Goal: Information Seeking & Learning: Learn about a topic

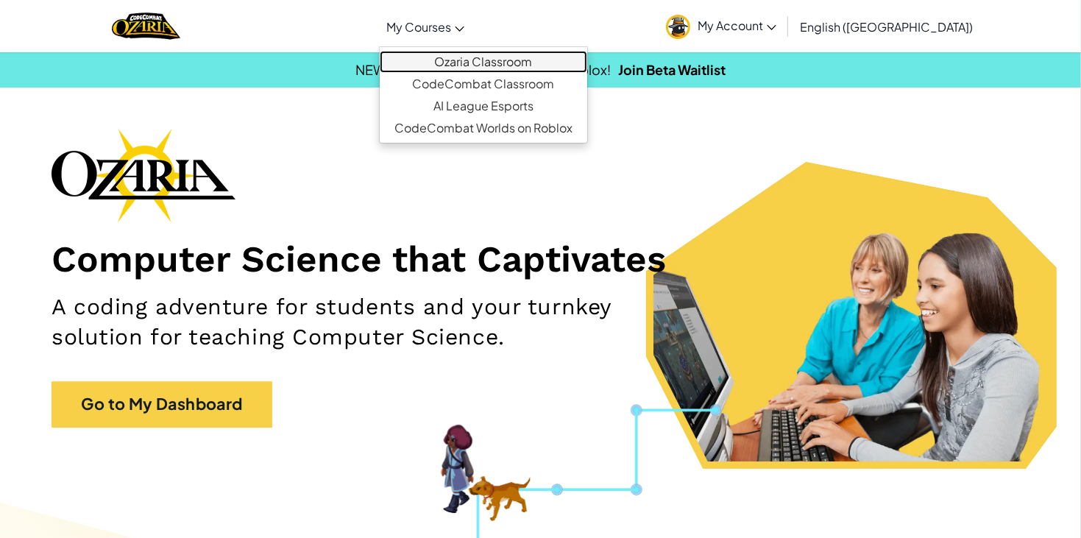
click at [520, 62] on link "Ozaria Classroom" at bounding box center [484, 62] width 208 height 22
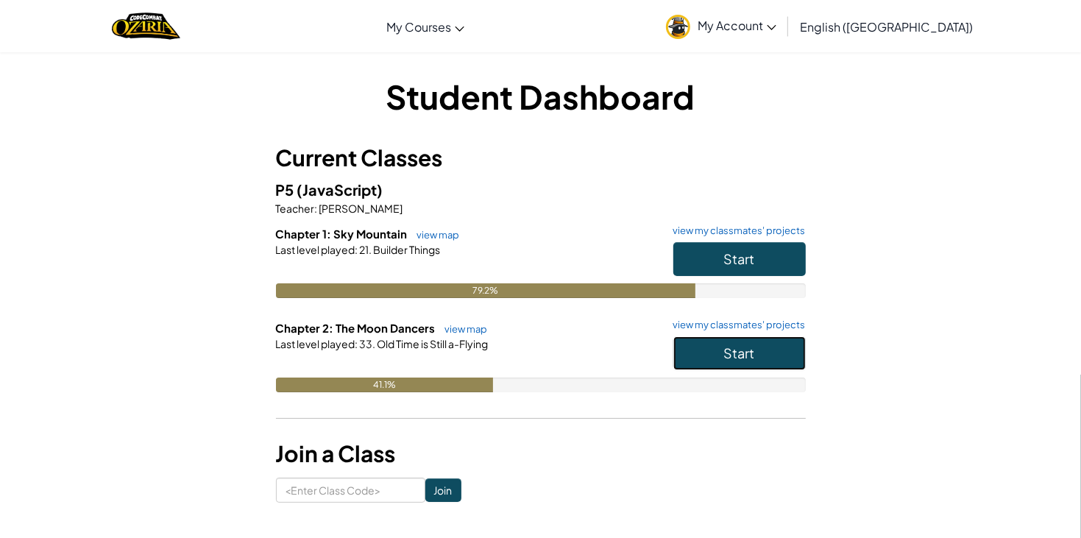
click at [735, 355] on span "Start" at bounding box center [739, 353] width 31 height 17
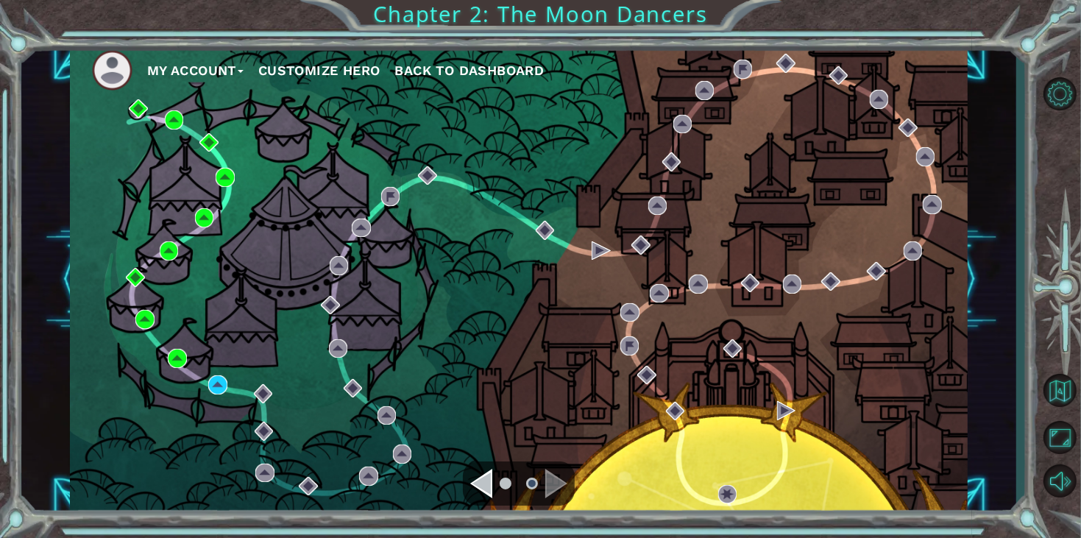
click at [493, 479] on div "Navigate to the previous page" at bounding box center [481, 483] width 22 height 29
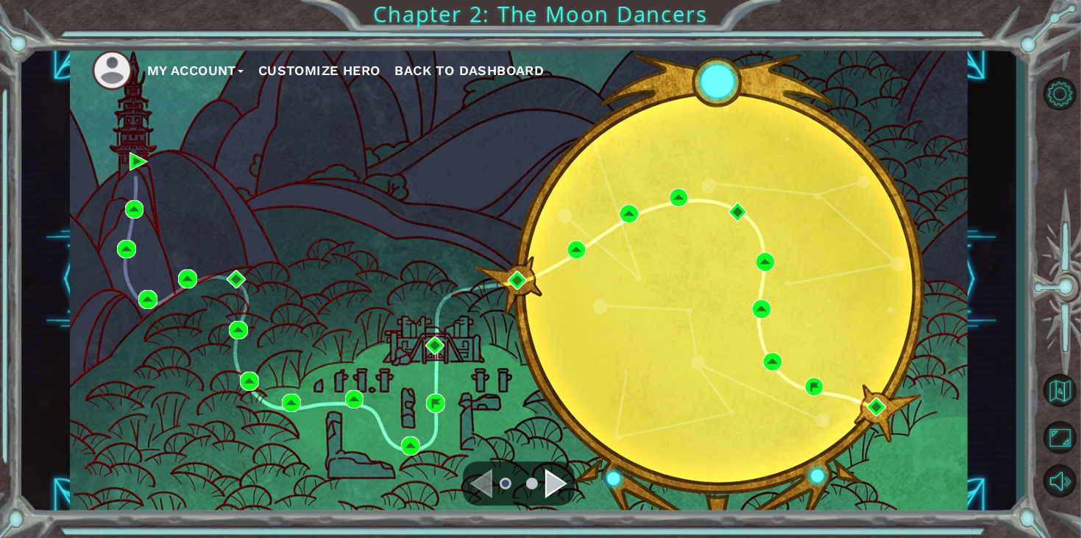
click at [549, 489] on div "Navigate to the next page" at bounding box center [557, 483] width 22 height 29
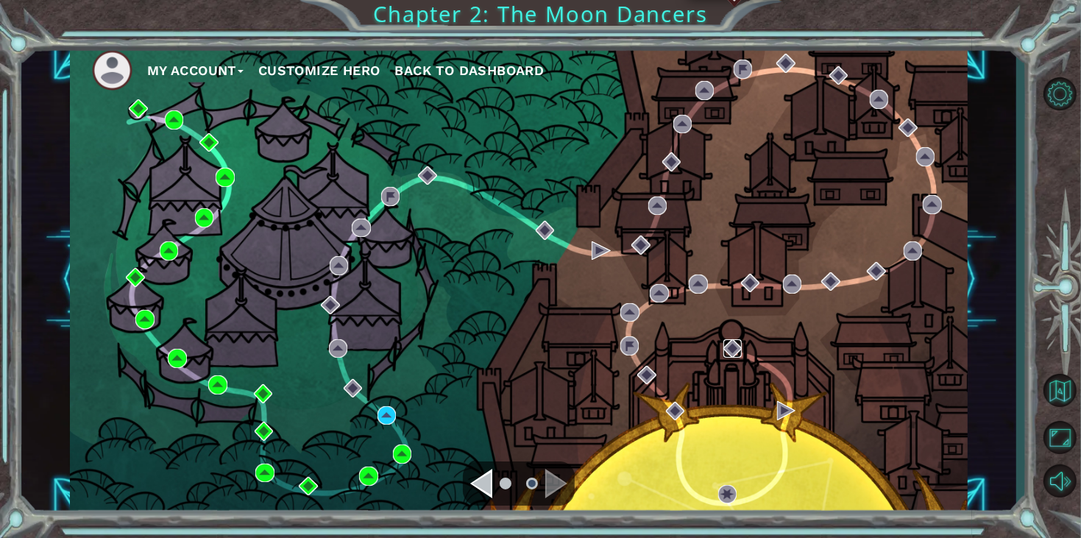
click at [728, 347] on img at bounding box center [733, 348] width 19 height 19
click at [839, 426] on div "My Account Customize Hero Back to Dashboard" at bounding box center [519, 279] width 899 height 473
click at [488, 480] on div "Navigate to the previous page" at bounding box center [481, 483] width 22 height 29
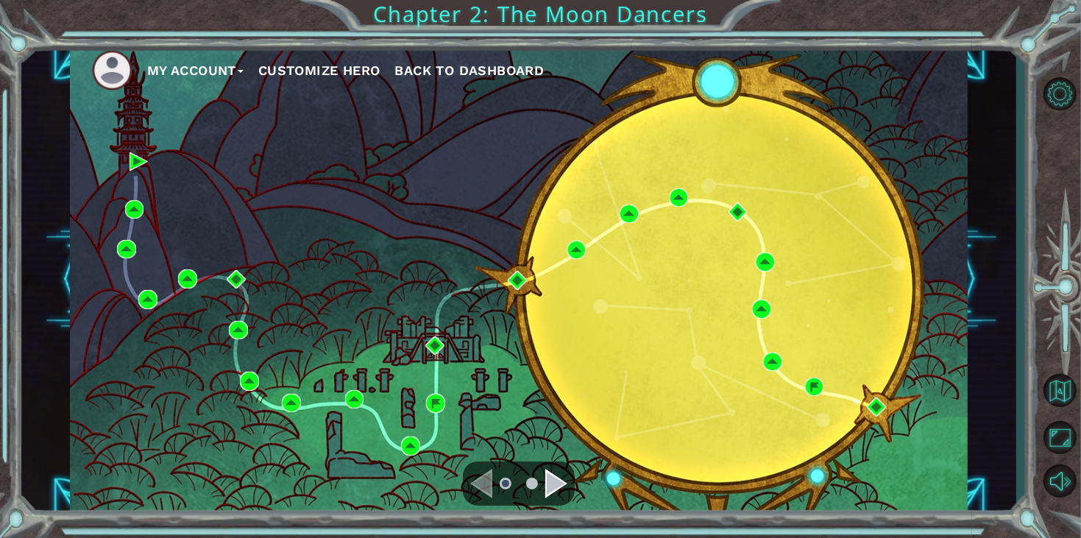
click at [560, 492] on div "Navigate to the next page" at bounding box center [557, 483] width 22 height 29
